Goal: Navigation & Orientation: Understand site structure

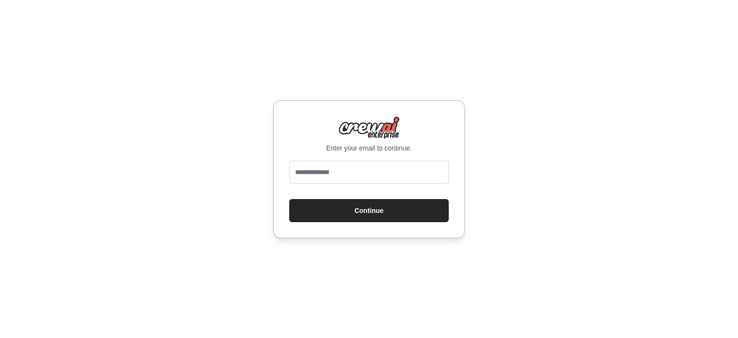
type input "**********"
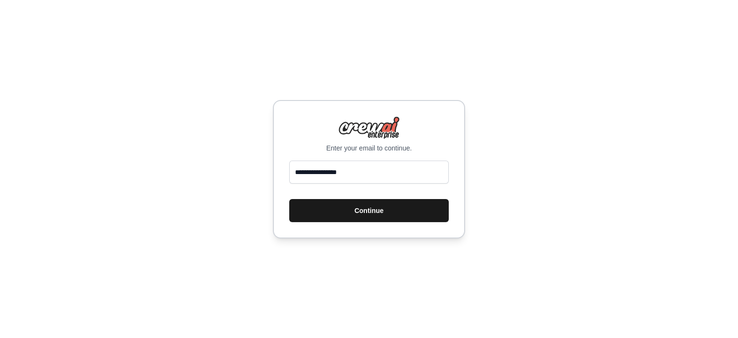
click at [340, 211] on button "Continue" at bounding box center [369, 210] width 160 height 23
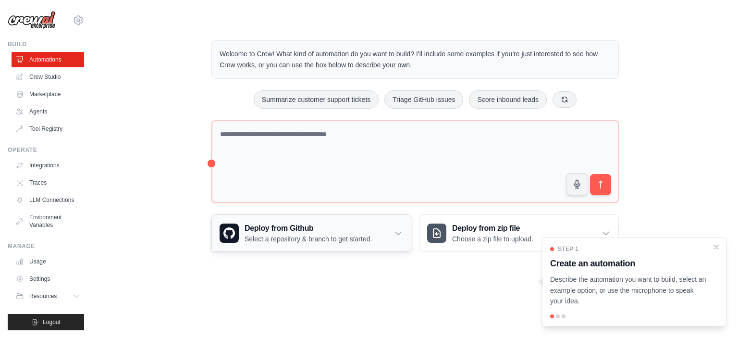
click at [400, 233] on icon at bounding box center [399, 233] width 10 height 10
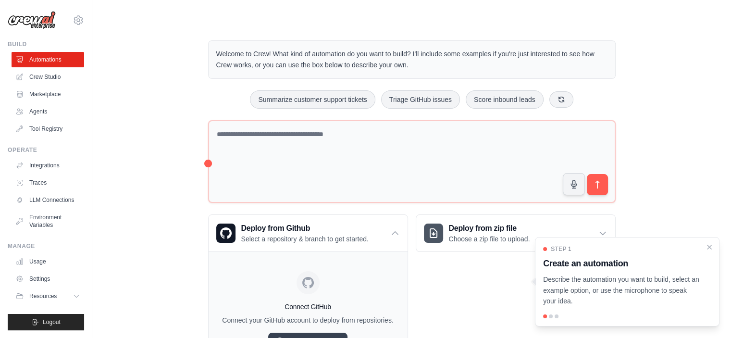
click at [133, 239] on div "Welcome to Crew! What kind of automation do you want to build? I'll include som…" at bounding box center [412, 205] width 608 height 360
click at [50, 80] on link "Crew Studio" at bounding box center [48, 76] width 73 height 15
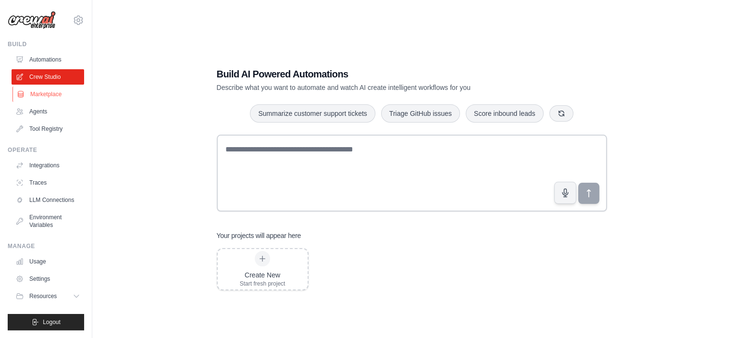
click at [49, 95] on link "Marketplace" at bounding box center [48, 94] width 73 height 15
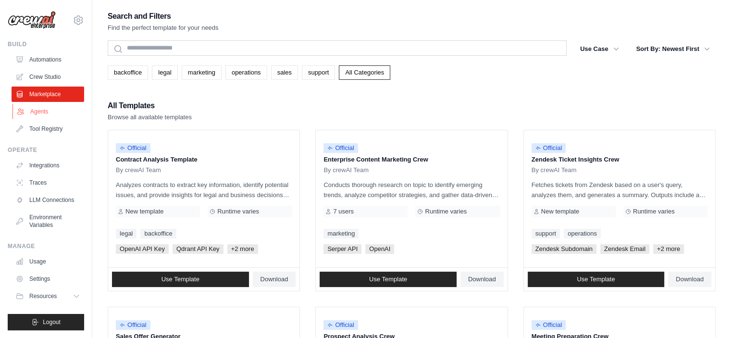
click at [44, 112] on link "Agents" at bounding box center [48, 111] width 73 height 15
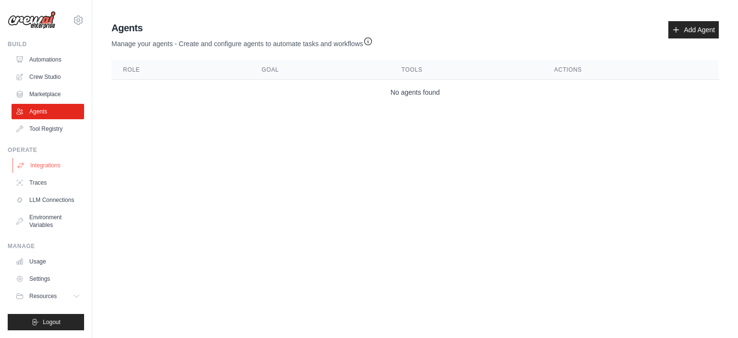
click at [39, 166] on link "Integrations" at bounding box center [48, 165] width 73 height 15
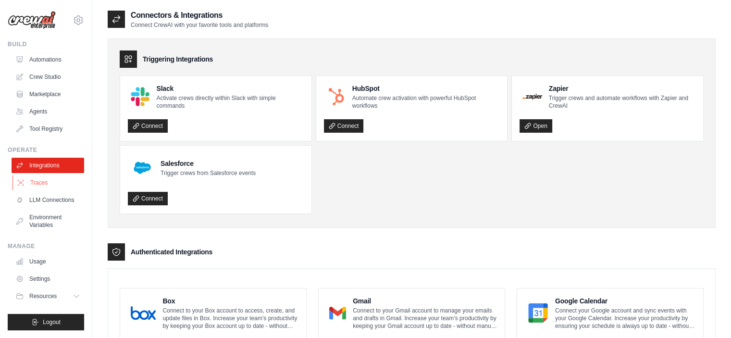
click at [43, 180] on link "Traces" at bounding box center [48, 182] width 73 height 15
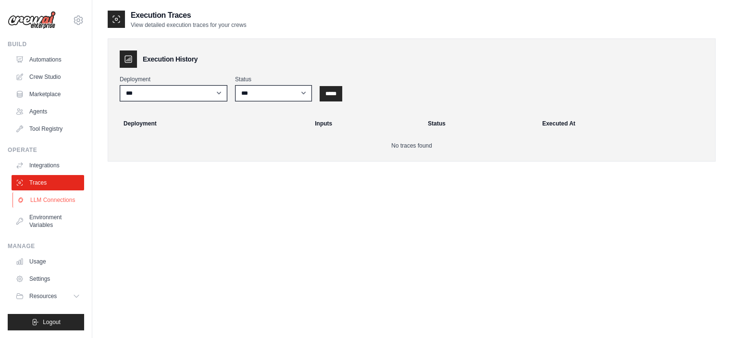
click at [44, 200] on link "LLM Connections" at bounding box center [48, 199] width 73 height 15
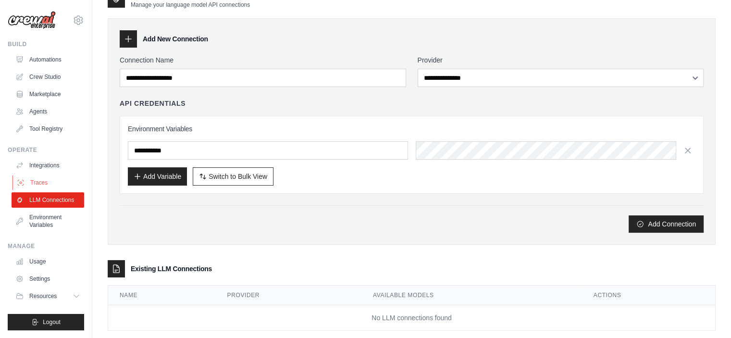
scroll to position [37, 0]
